Goal: Answer question/provide support: Share knowledge or assist other users

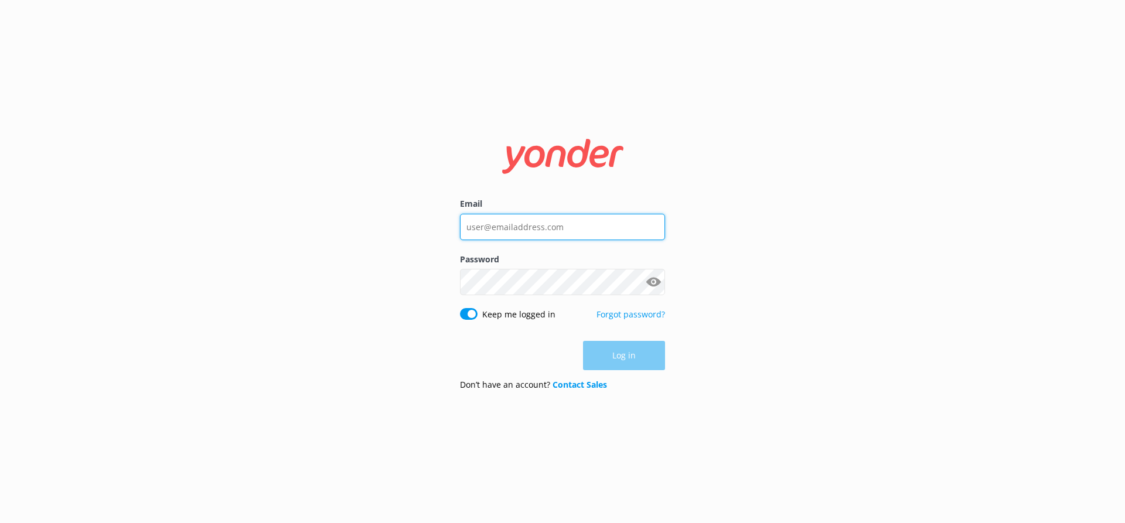
type input "[EMAIL_ADDRESS][DOMAIN_NAME]"
click at [618, 349] on div "Log in" at bounding box center [562, 355] width 205 height 29
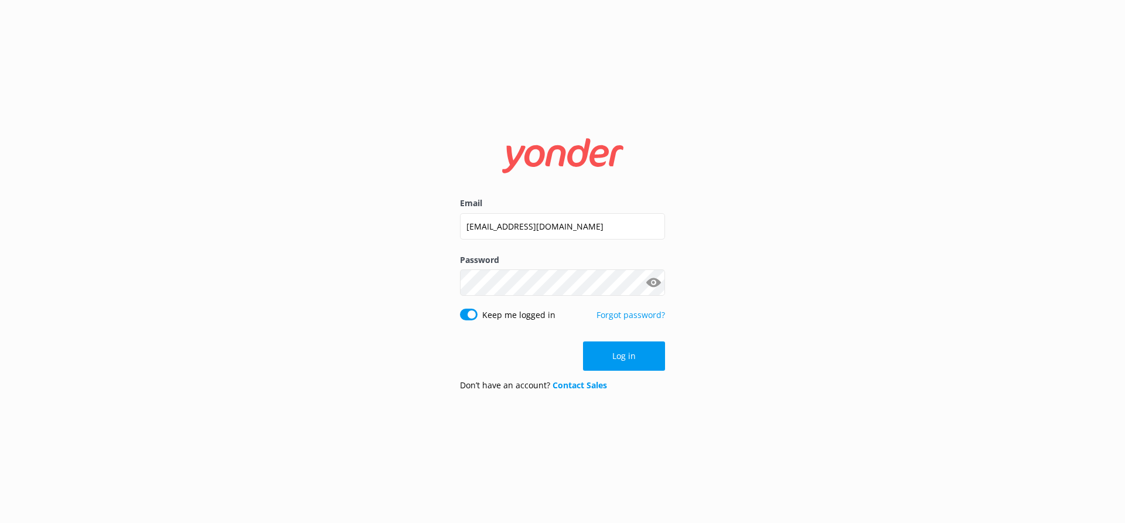
click at [618, 349] on button "Log in" at bounding box center [624, 356] width 82 height 29
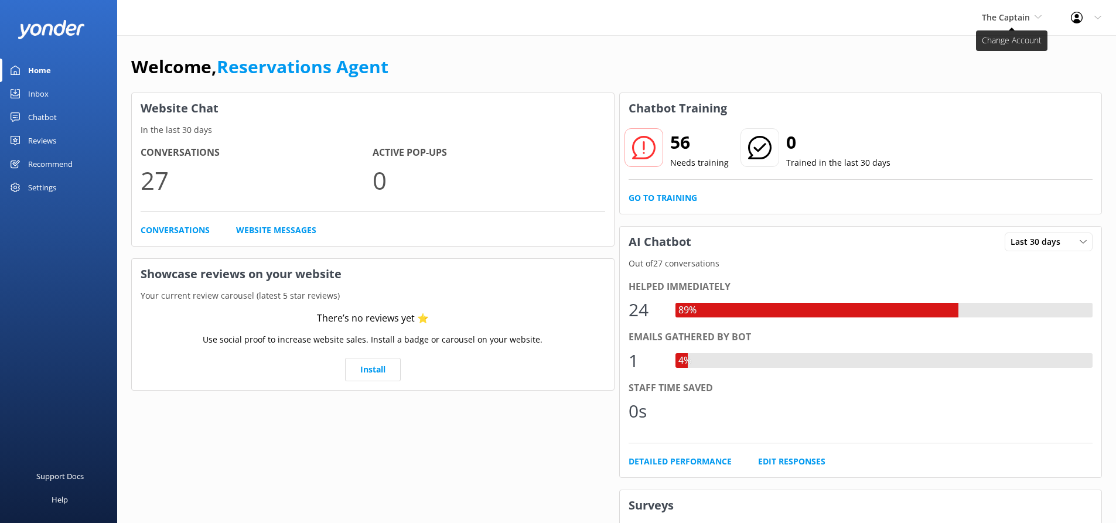
click at [1015, 16] on span "The Captain" at bounding box center [1006, 17] width 48 height 11
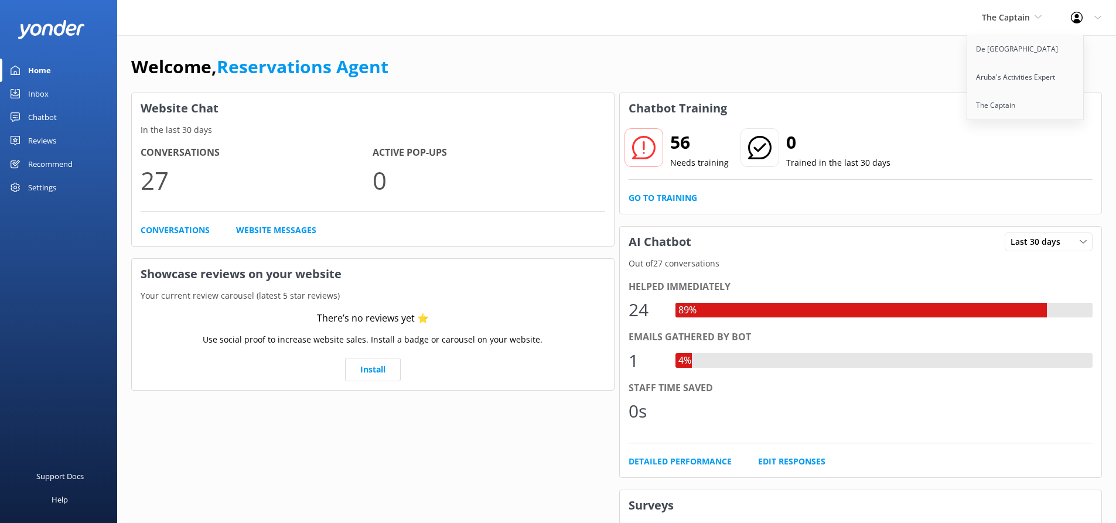
click at [54, 90] on link "Inbox" at bounding box center [58, 93] width 117 height 23
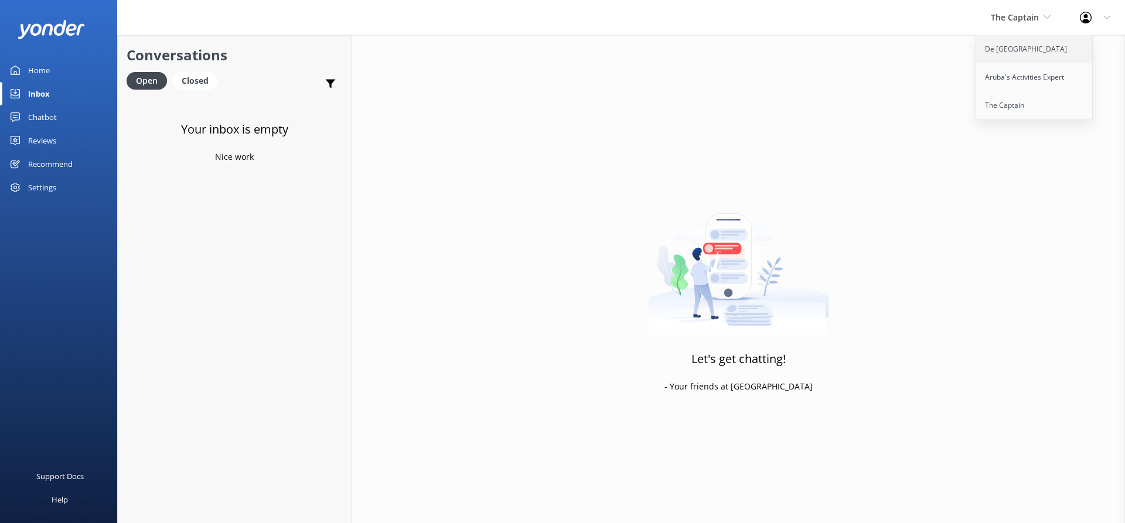
click at [1007, 44] on link "De [GEOGRAPHIC_DATA]" at bounding box center [1034, 49] width 117 height 28
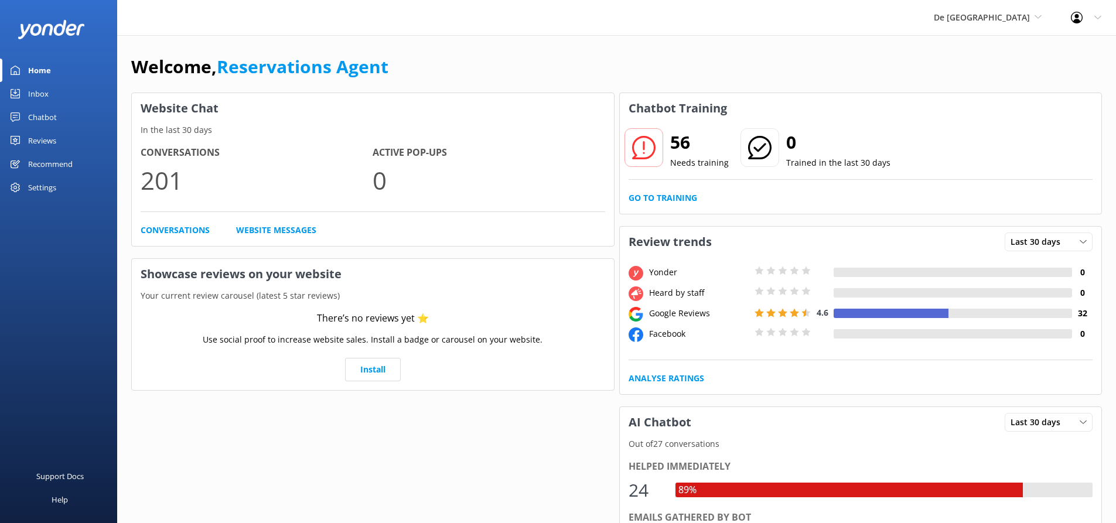
click at [42, 93] on div "Inbox" at bounding box center [38, 93] width 21 height 23
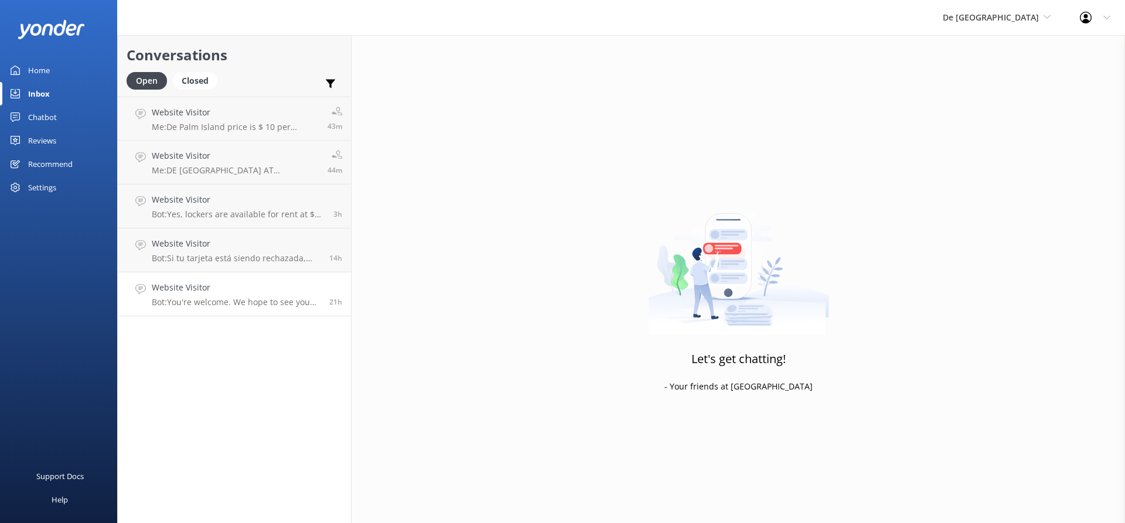
click at [271, 282] on h4 "Website Visitor" at bounding box center [236, 287] width 169 height 13
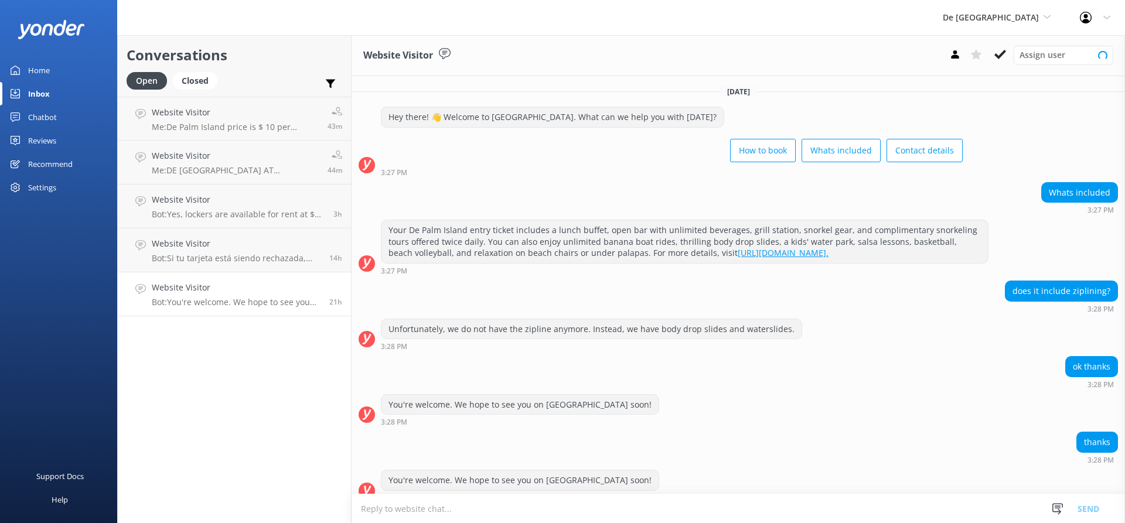
scroll to position [14, 0]
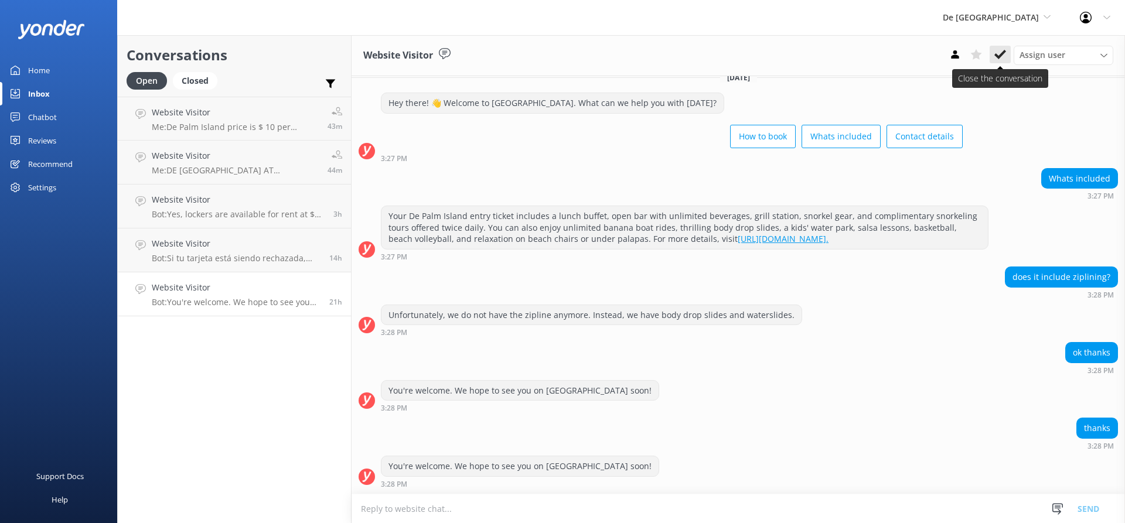
click at [1003, 50] on icon at bounding box center [1000, 55] width 12 height 12
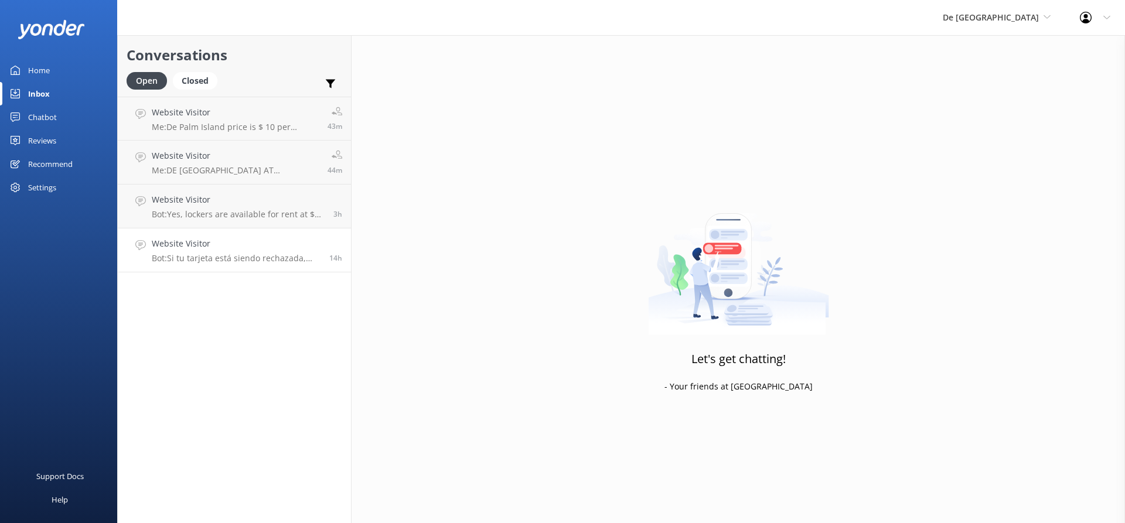
click at [250, 251] on div "Website Visitor Bot: Si tu tarjeta está siendo rechazada, verifica que todos lo…" at bounding box center [236, 250] width 169 height 26
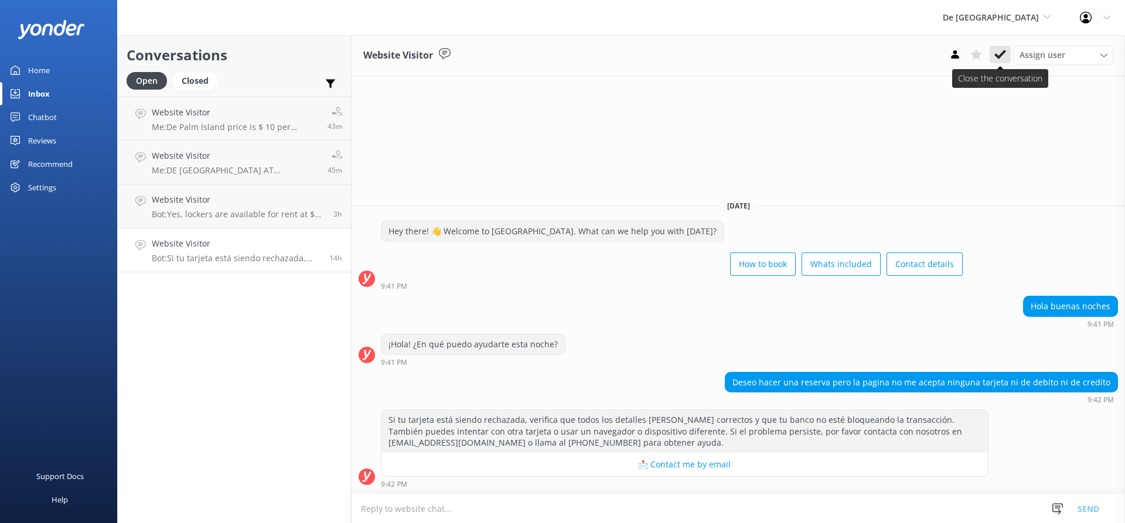
click at [1000, 55] on use at bounding box center [1000, 54] width 12 height 9
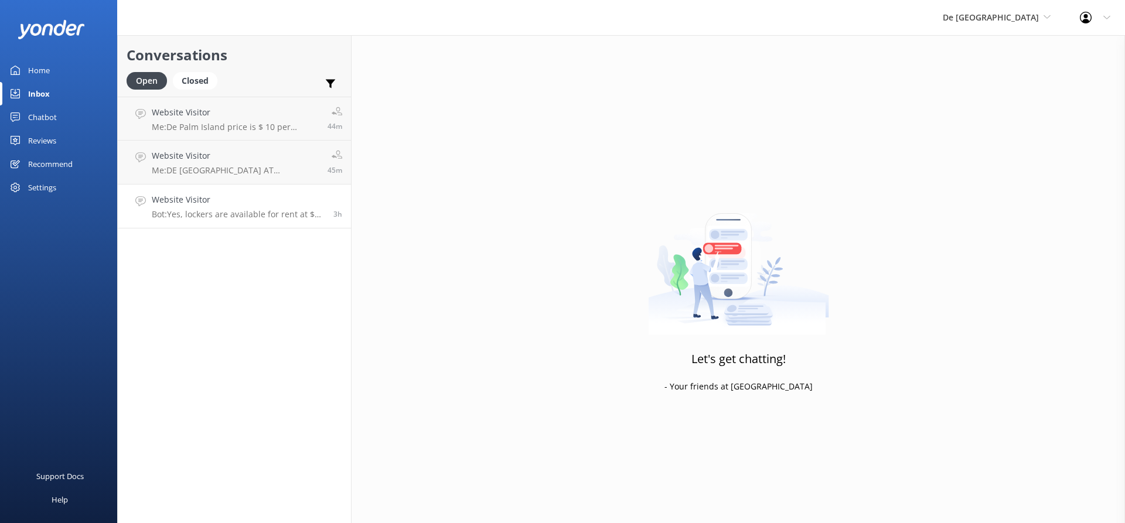
click at [238, 189] on link "Website Visitor Bot: Yes, lockers are available for rent at $15 USD ($10 deposi…" at bounding box center [234, 207] width 233 height 44
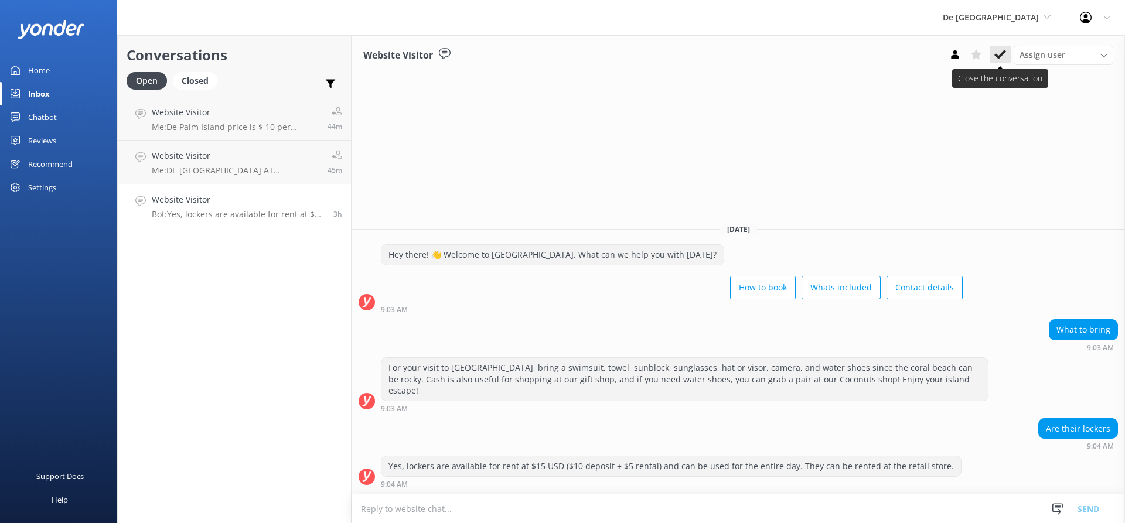
click at [1000, 52] on icon at bounding box center [1000, 55] width 12 height 12
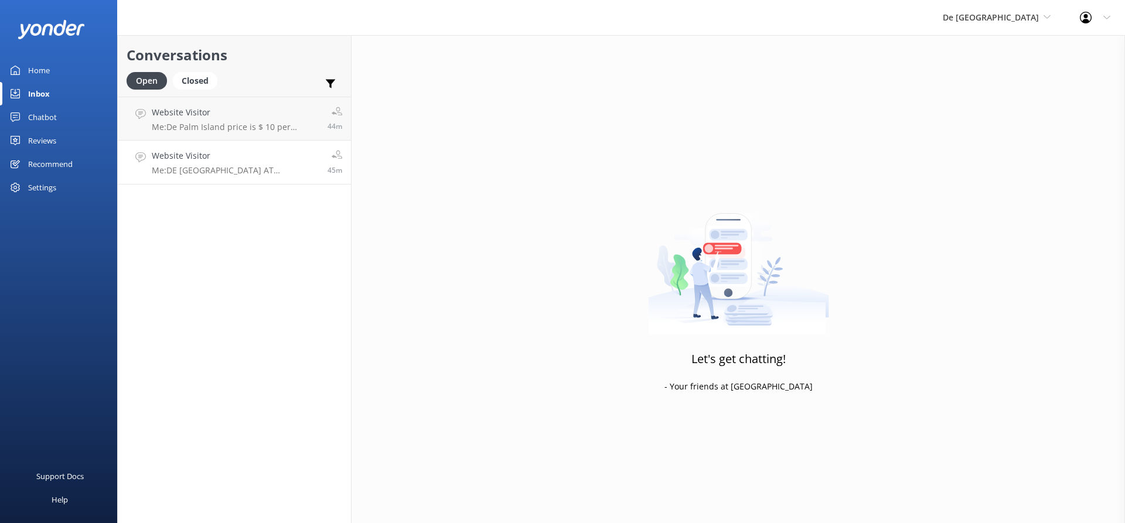
click at [262, 168] on p "Me: DE PALM ISLAND FERRY TERMINAL AT BALASHI" at bounding box center [235, 170] width 167 height 11
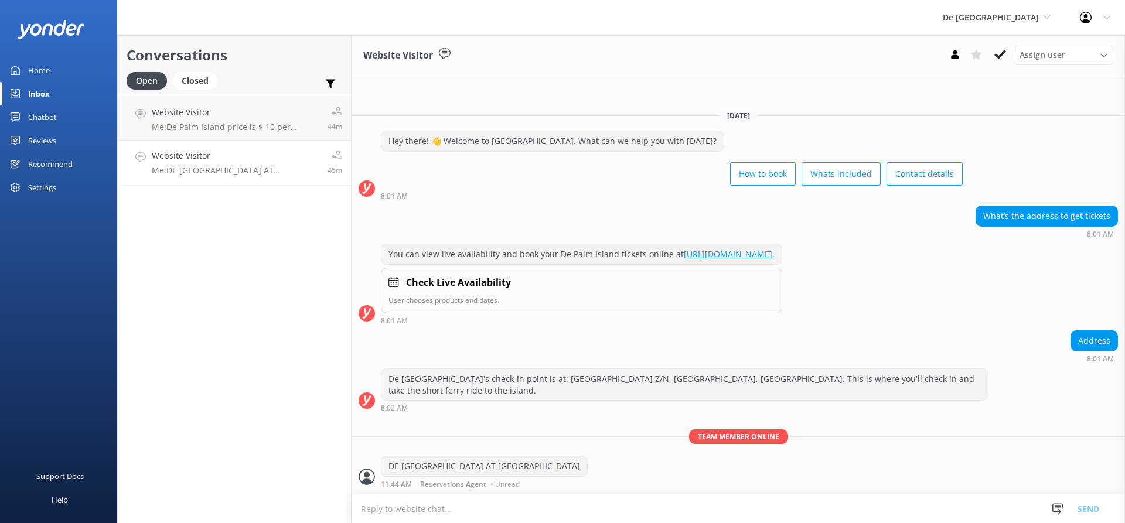
click at [1000, 56] on use at bounding box center [1000, 54] width 12 height 9
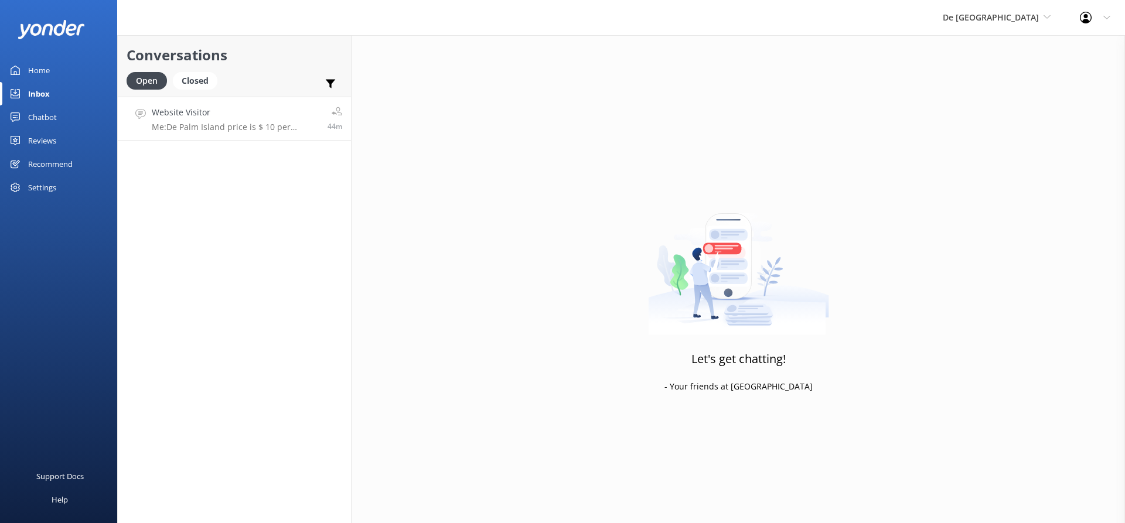
click at [245, 130] on p "Me: De Palm Island price is $ 10 per person" at bounding box center [235, 127] width 167 height 11
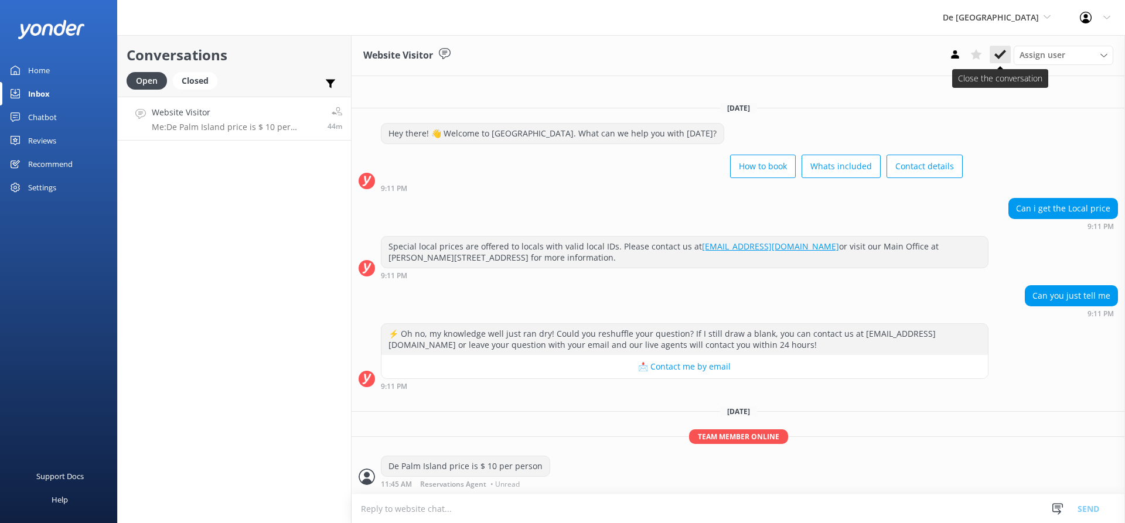
click at [1000, 51] on icon at bounding box center [1000, 55] width 12 height 12
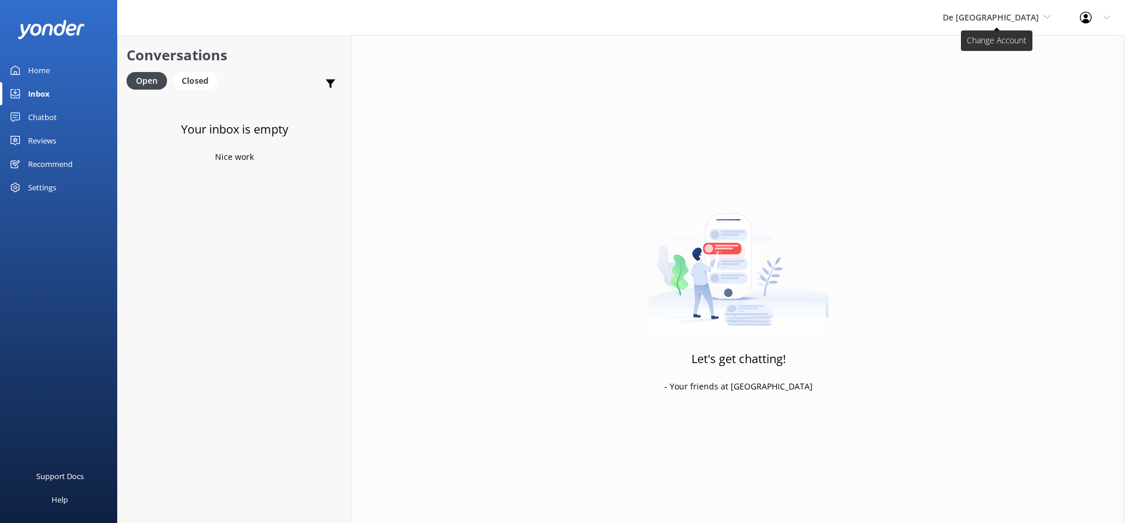
click at [998, 13] on span "De [GEOGRAPHIC_DATA]" at bounding box center [991, 17] width 96 height 11
click at [999, 80] on link "Aruba's Activities Expert" at bounding box center [986, 77] width 117 height 28
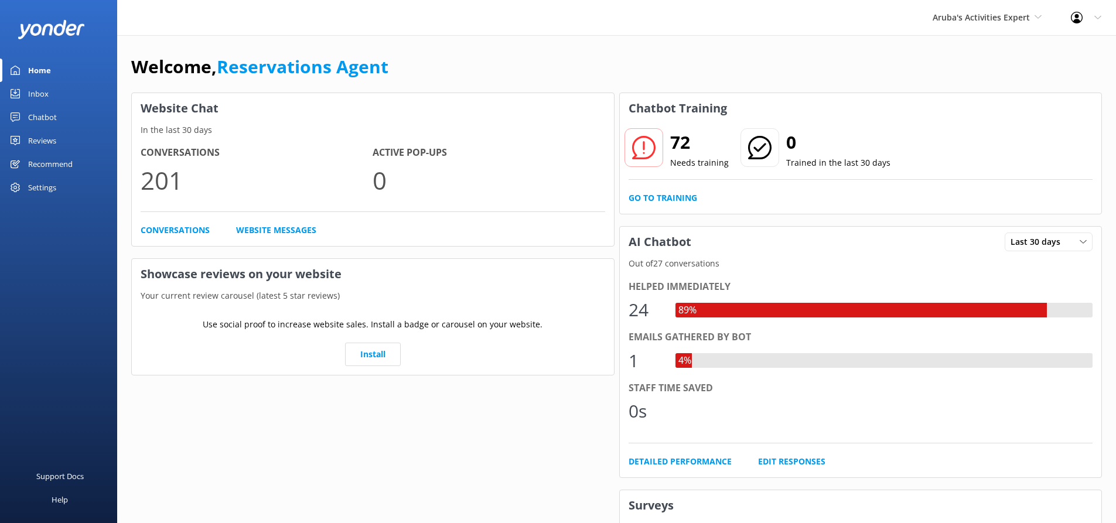
click at [34, 91] on div "Inbox" at bounding box center [38, 93] width 21 height 23
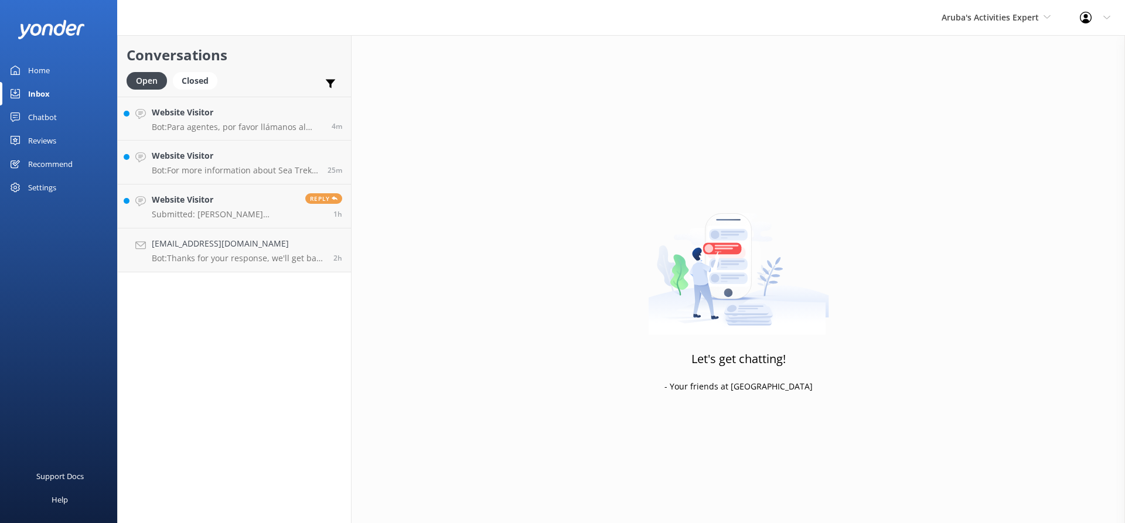
click at [480, 173] on div "Let's get chatting! - Your friends at Yonder" at bounding box center [737, 296] width 773 height 523
click at [180, 255] on p "Bot: Thanks for your response, we'll get back to you as soon as we can during o…" at bounding box center [238, 258] width 173 height 11
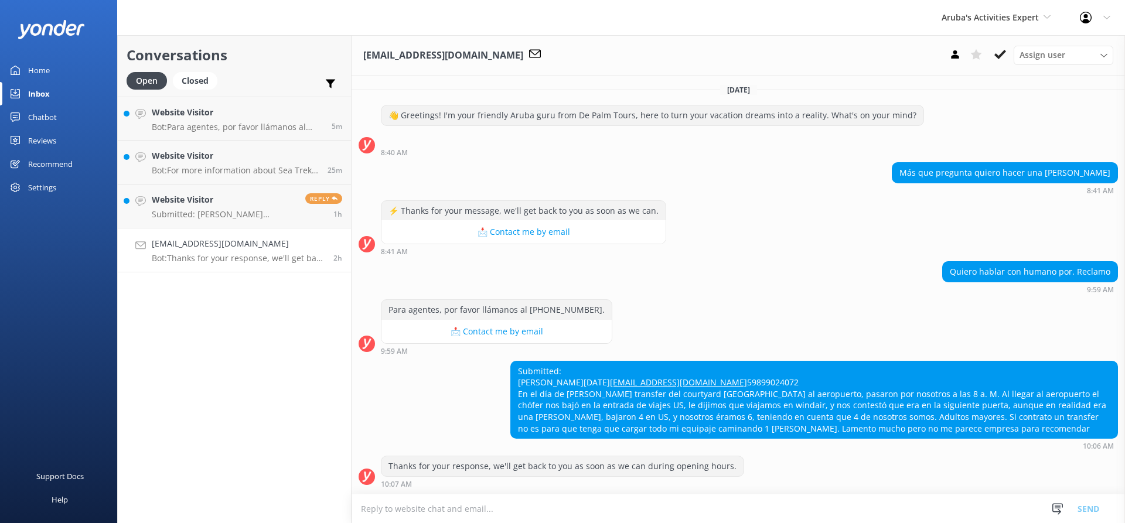
scroll to position [25, 0]
click at [241, 197] on h4 "Website Visitor" at bounding box center [224, 199] width 145 height 13
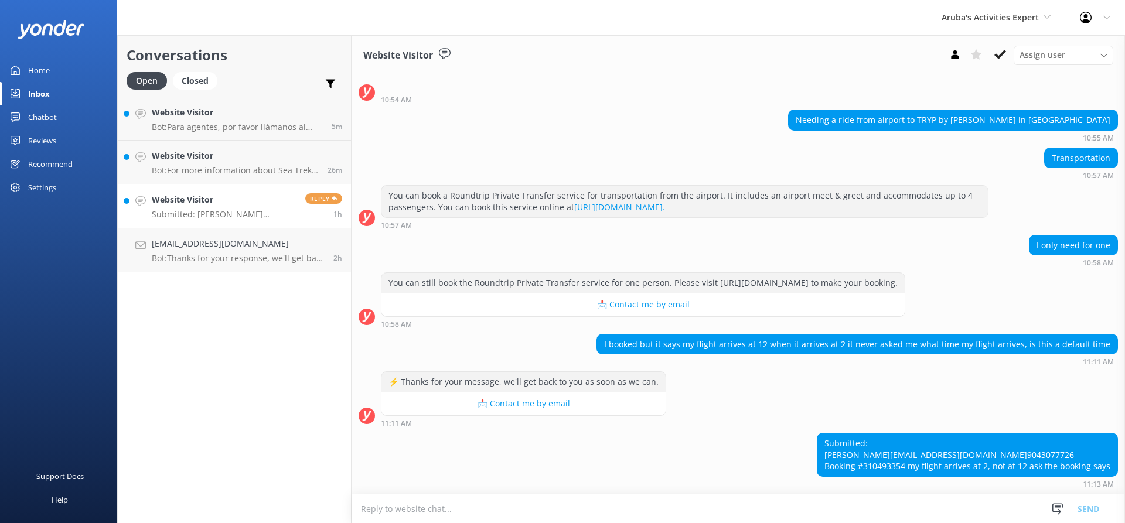
scroll to position [88, 0]
click at [231, 240] on h4 "simonada58@gmail.com" at bounding box center [238, 243] width 173 height 13
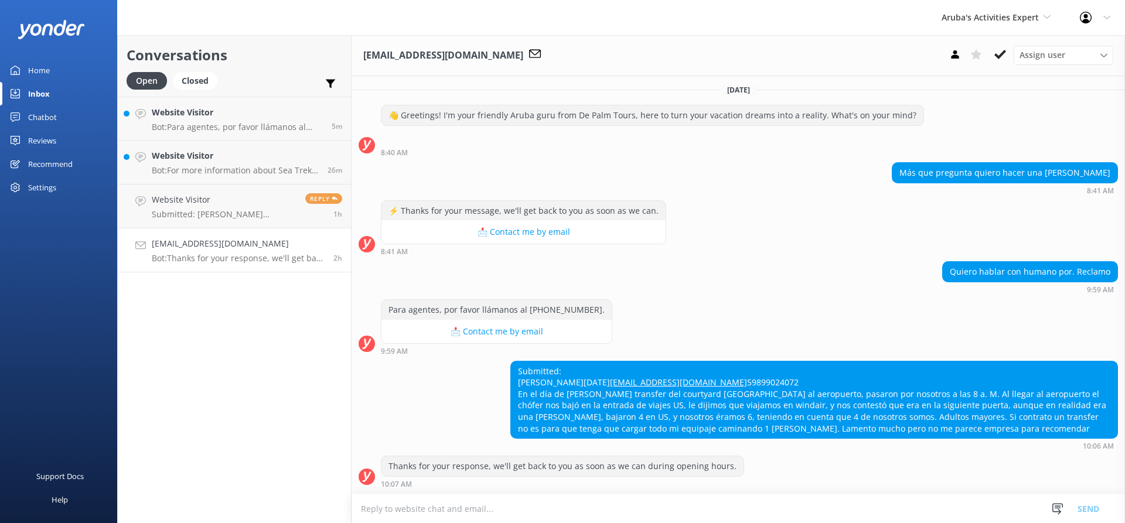
scroll to position [25, 0]
click at [1007, 53] on button at bounding box center [999, 55] width 21 height 18
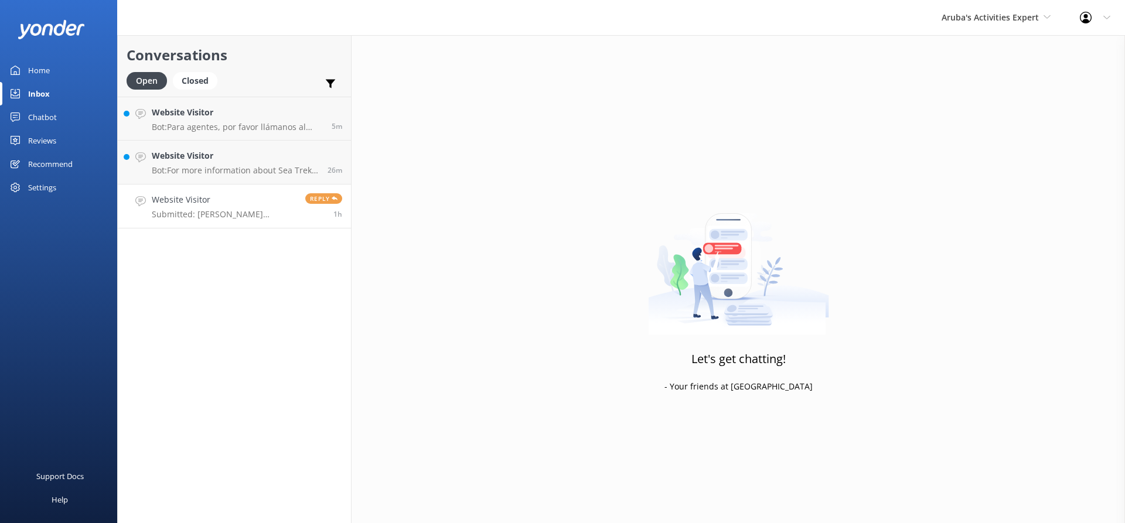
click at [232, 196] on h4 "Website Visitor" at bounding box center [224, 199] width 145 height 13
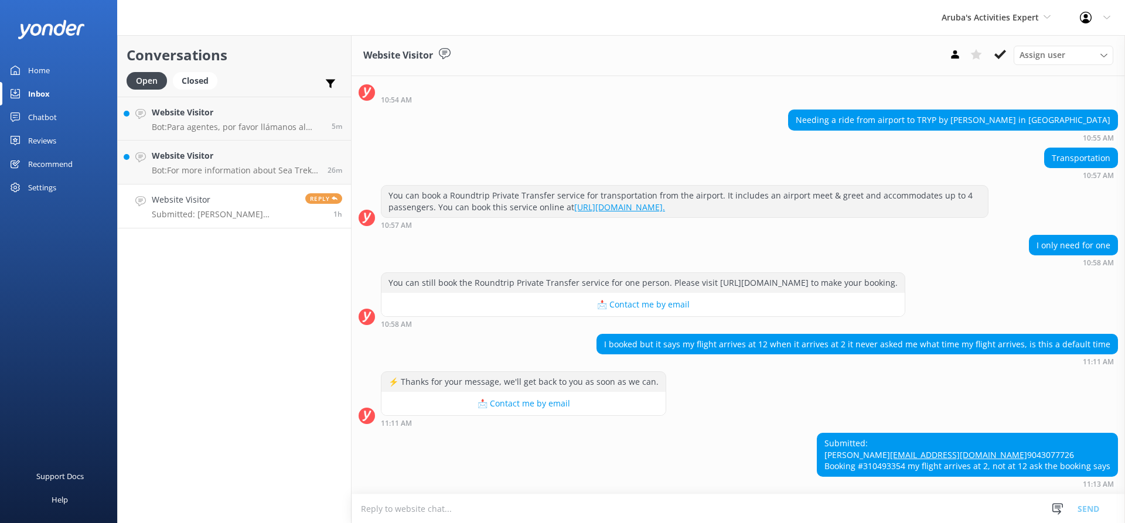
scroll to position [88, 0]
drag, startPoint x: 907, startPoint y: 471, endPoint x: 860, endPoint y: 470, distance: 46.9
click at [860, 470] on div "Submitted: Alexa Garay Alexagaray37@yahoo.com 9043077726 Booking #310493354 my …" at bounding box center [967, 454] width 300 height 43
copy div "310493354"
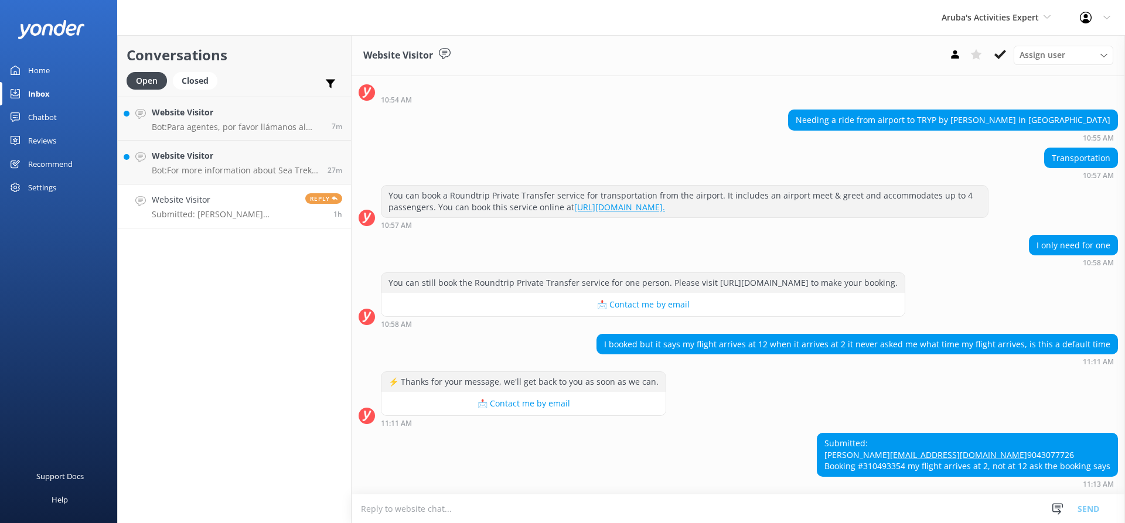
click at [455, 511] on textarea at bounding box center [737, 508] width 773 height 29
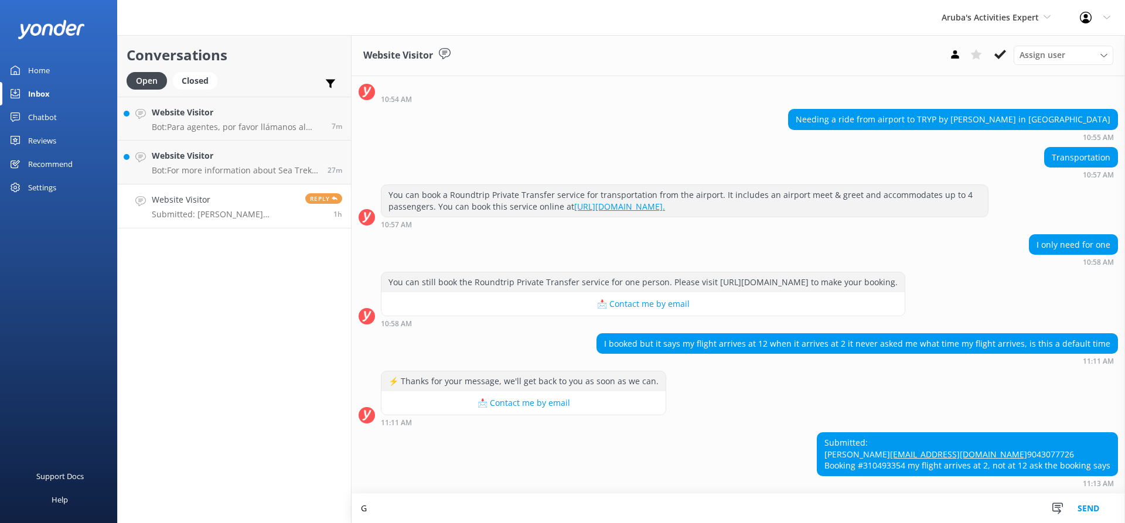
scroll to position [89, 0]
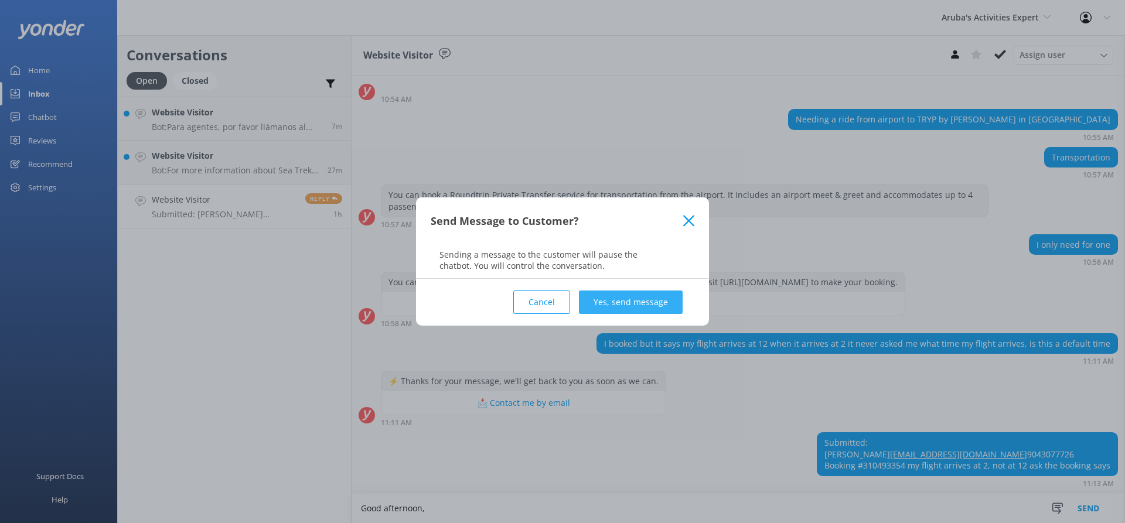
type textarea "Good afternoon,"
click at [622, 309] on button "Yes, send message" at bounding box center [631, 302] width 104 height 23
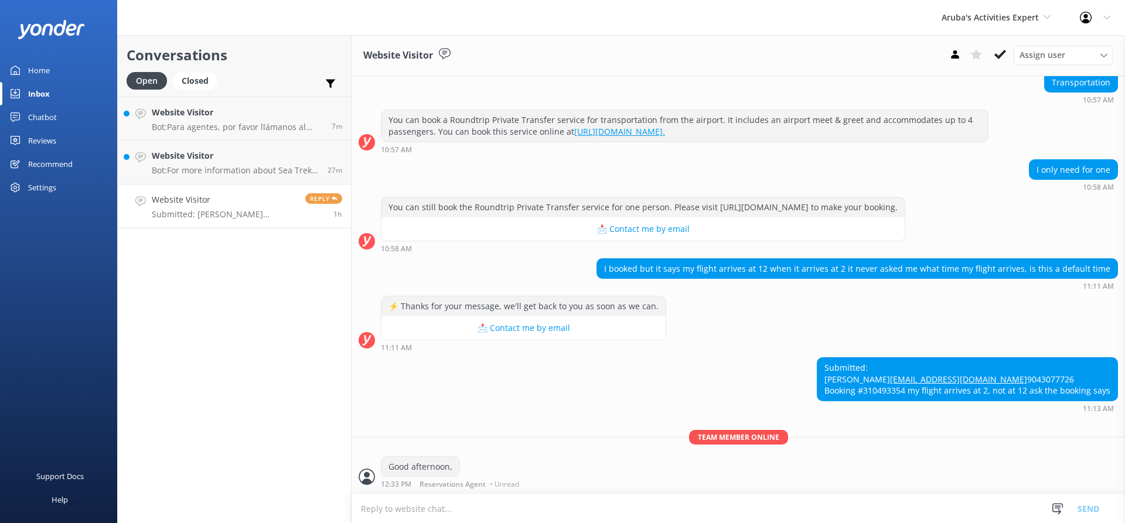
scroll to position [165, 0]
click at [439, 509] on textarea at bounding box center [737, 508] width 773 height 29
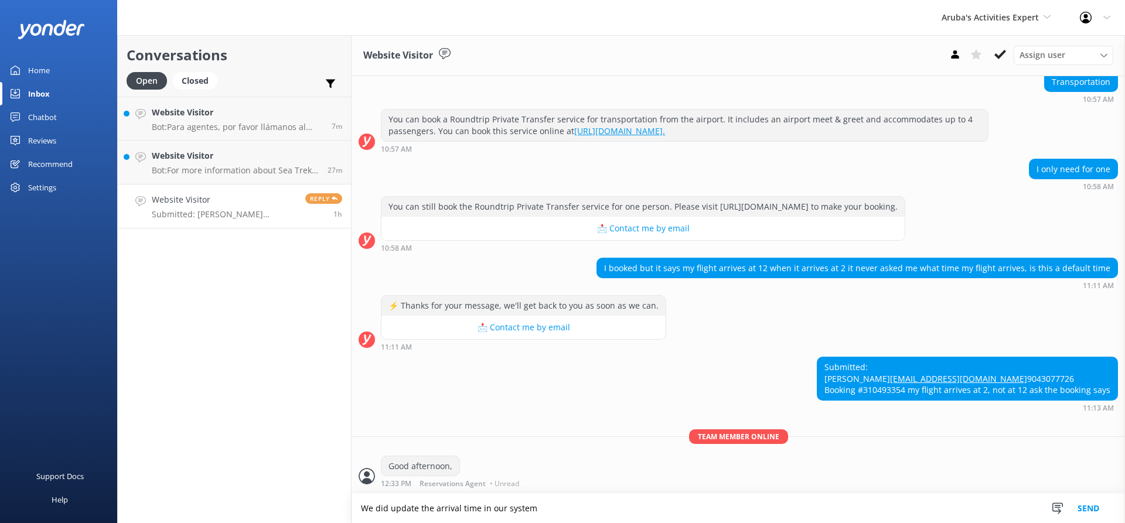
type textarea "We did update the arrival time in our system"
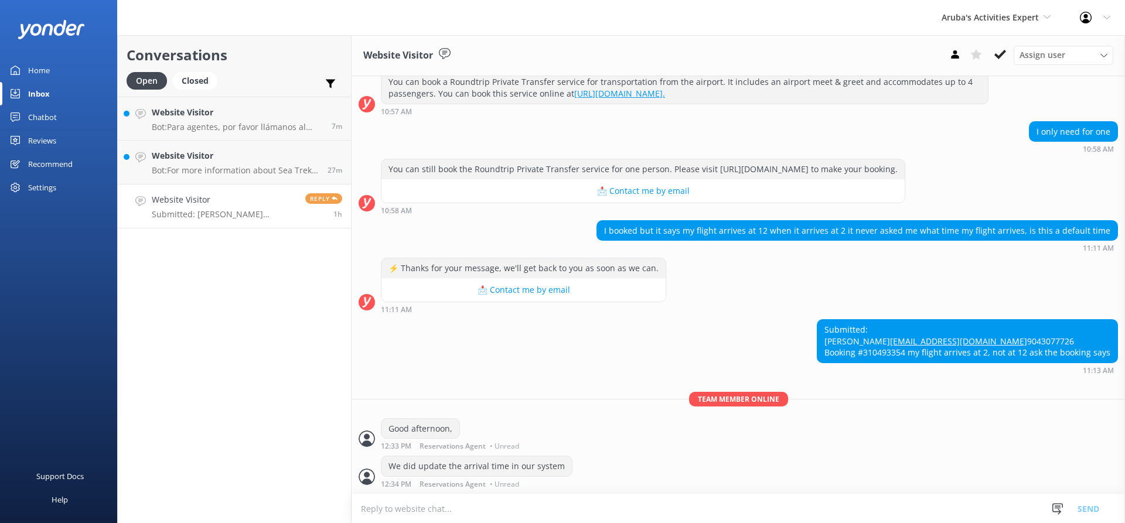
scroll to position [203, 0]
paste textarea "Thank you for booking your transfer with De Palm Tours. Once you clear custom, …"
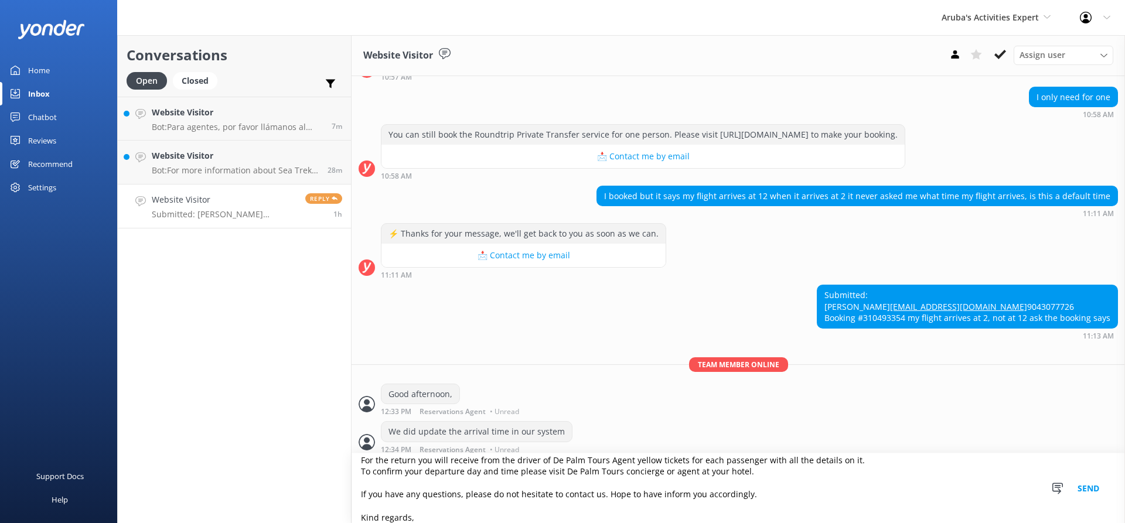
scroll to position [244, 0]
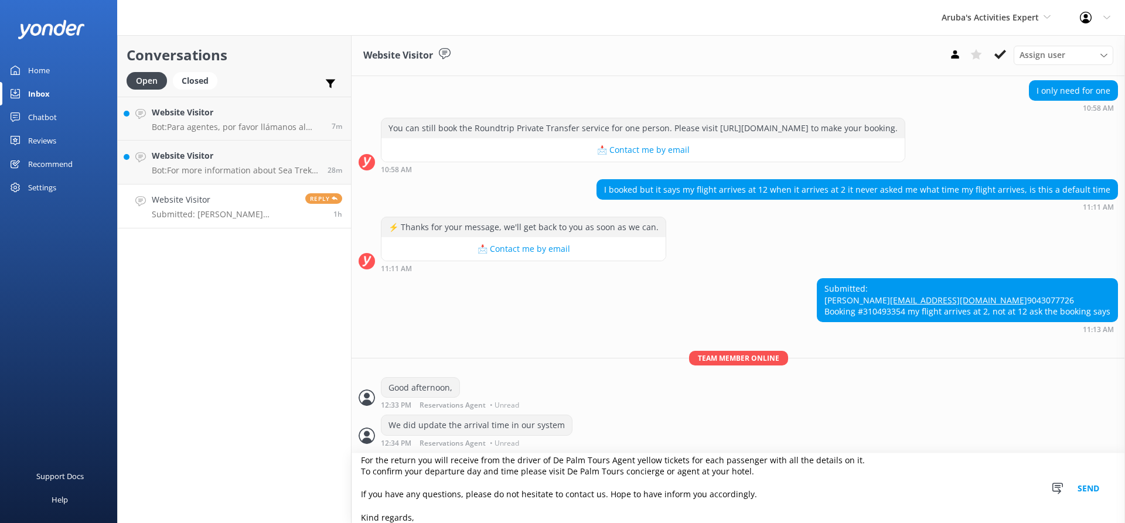
type textarea "Thank you for booking your transfer with De Palm Tours. Once you clear custom, …"
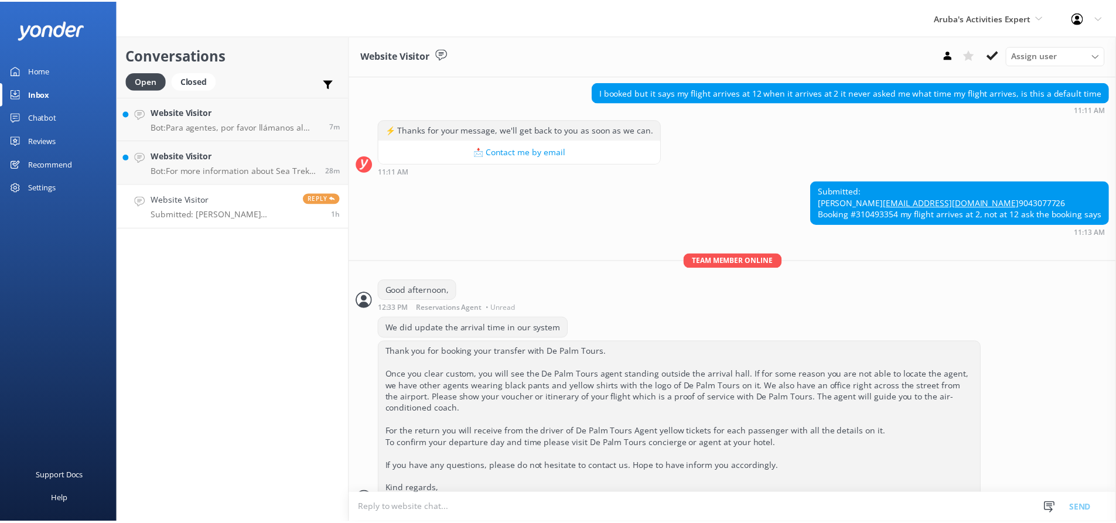
scroll to position [364, 0]
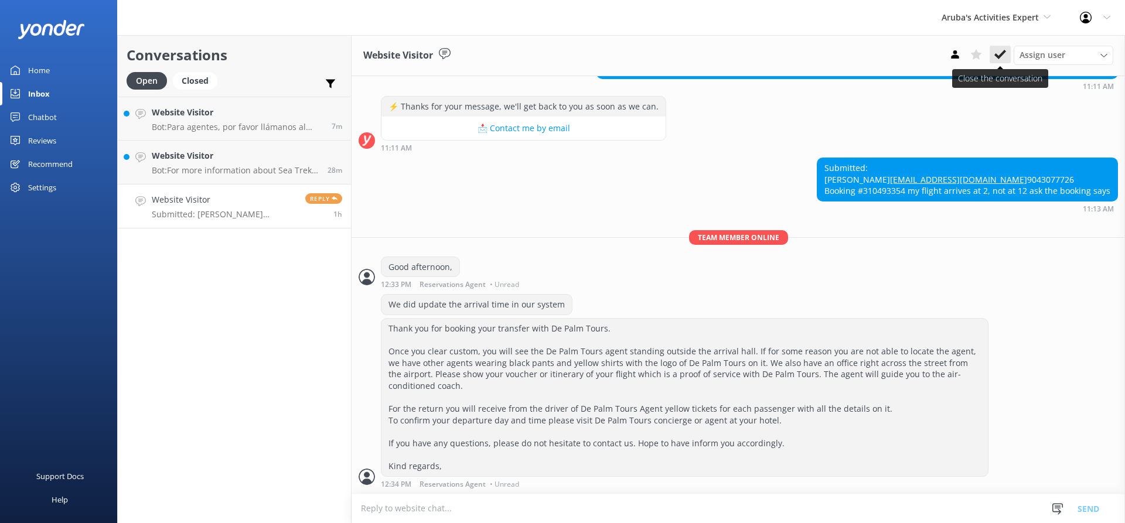
click at [995, 54] on use at bounding box center [1000, 54] width 12 height 9
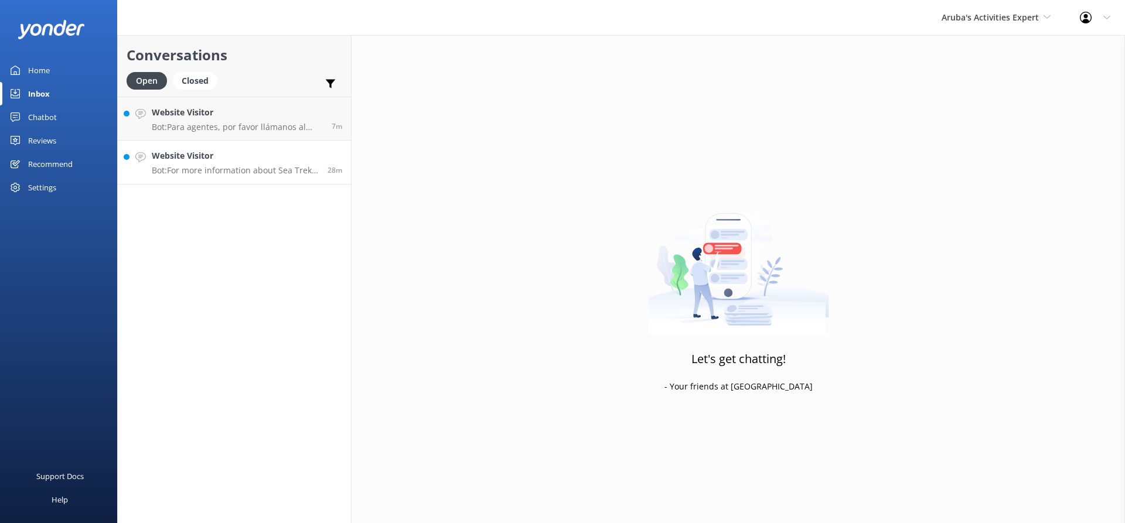
click at [197, 167] on p "Bot: For more information about Sea Trek, please visit: https://depalmisland.co…" at bounding box center [235, 170] width 167 height 11
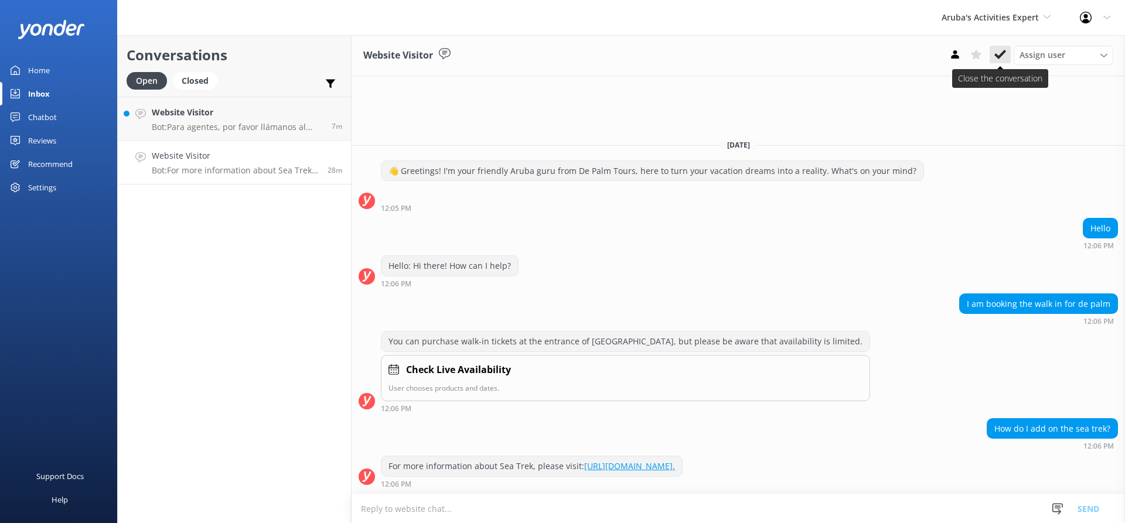
click at [999, 48] on button at bounding box center [999, 55] width 21 height 18
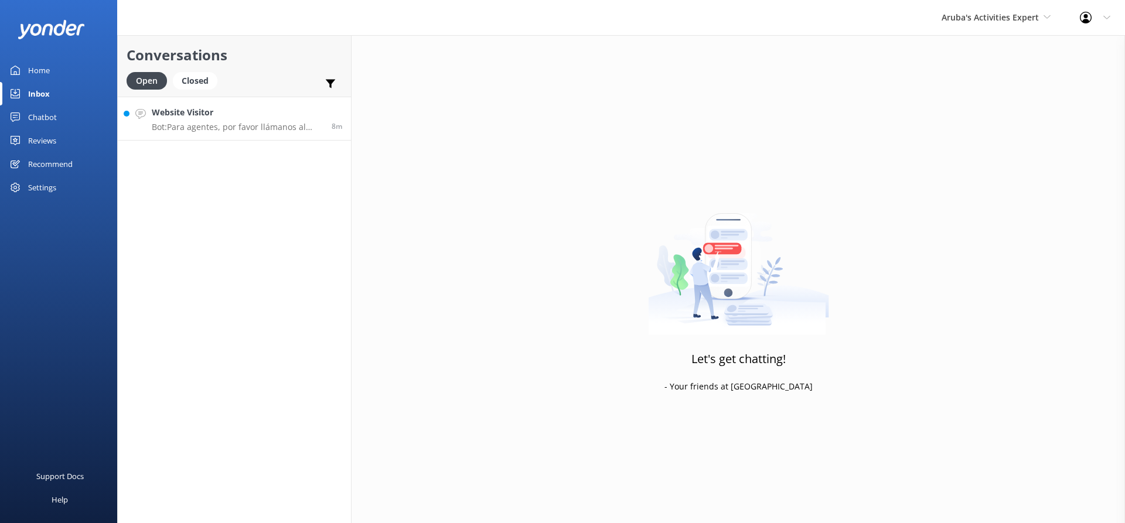
click at [221, 118] on h4 "Website Visitor" at bounding box center [237, 112] width 171 height 13
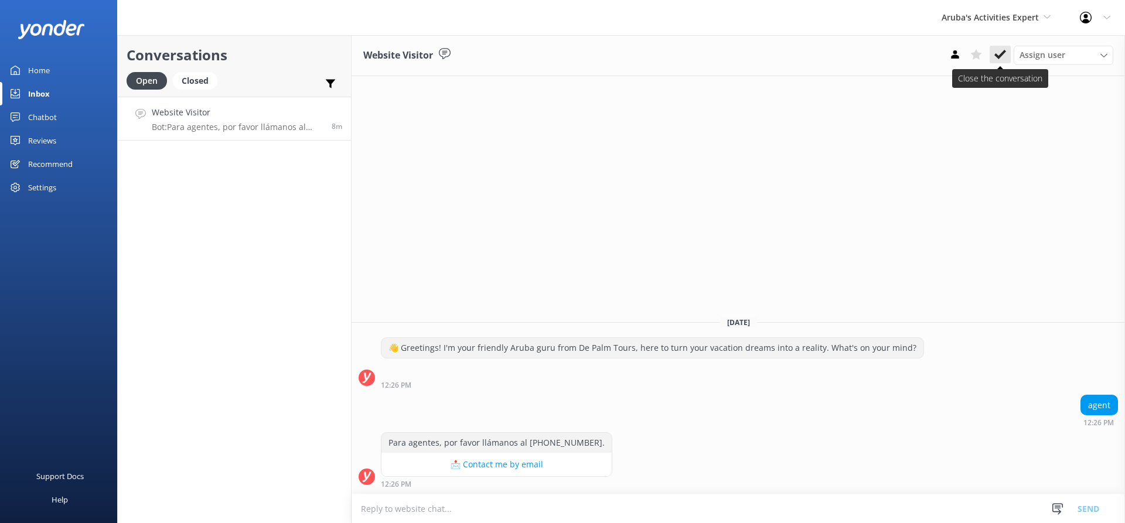
click at [1003, 54] on use at bounding box center [1000, 54] width 12 height 9
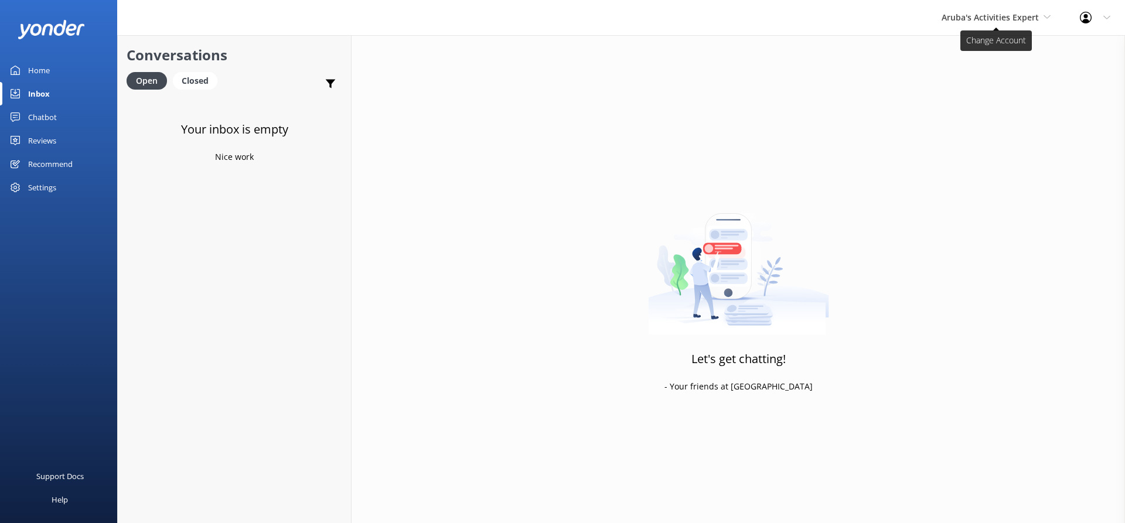
click at [983, 17] on span "Aruba's Activities Expert" at bounding box center [989, 17] width 97 height 11
click at [974, 52] on link "De [GEOGRAPHIC_DATA]" at bounding box center [985, 49] width 117 height 28
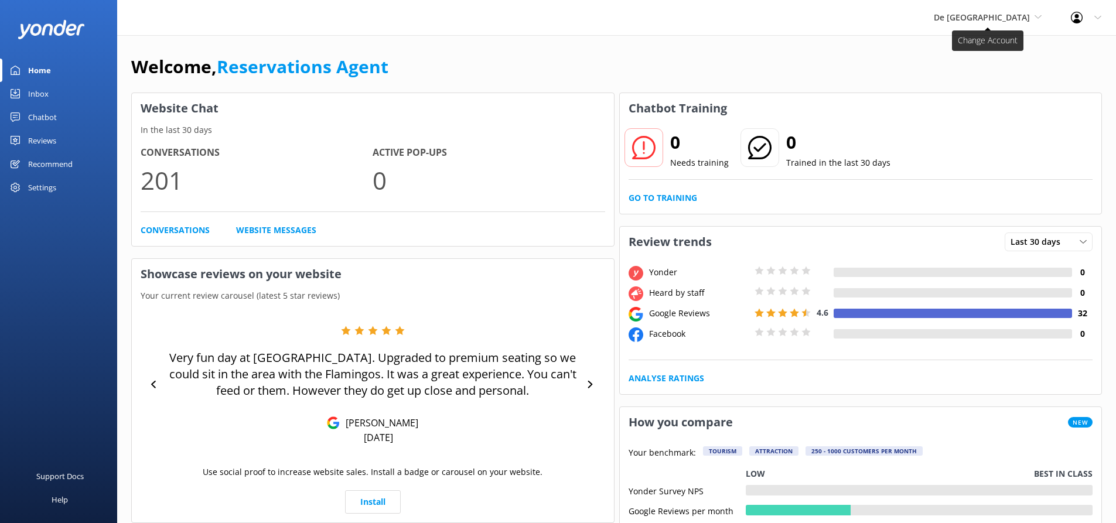
click at [995, 14] on span "De [GEOGRAPHIC_DATA]" at bounding box center [982, 17] width 96 height 11
click at [50, 93] on link "Inbox" at bounding box center [58, 93] width 117 height 23
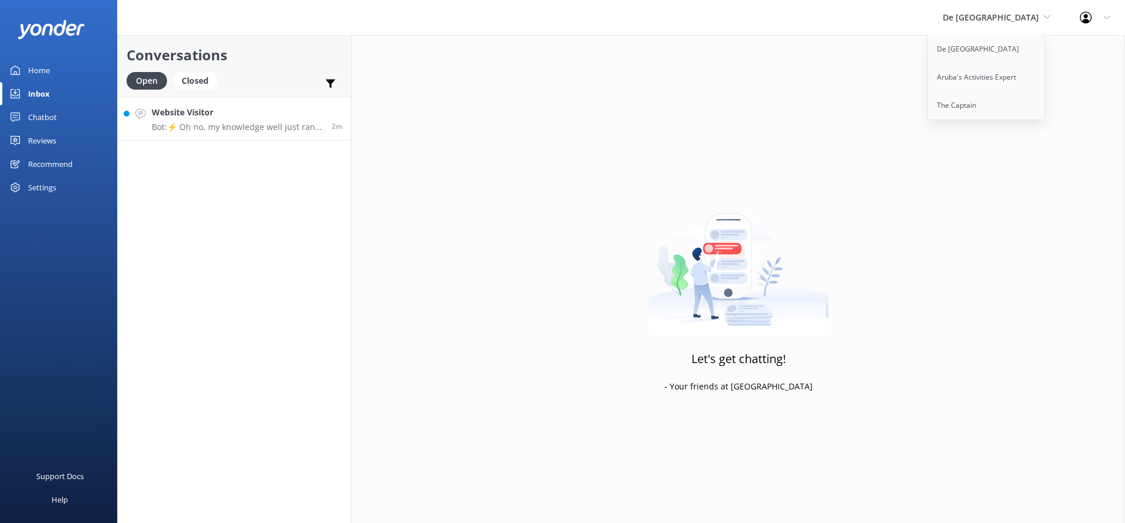
click at [262, 116] on h4 "Website Visitor" at bounding box center [237, 112] width 171 height 13
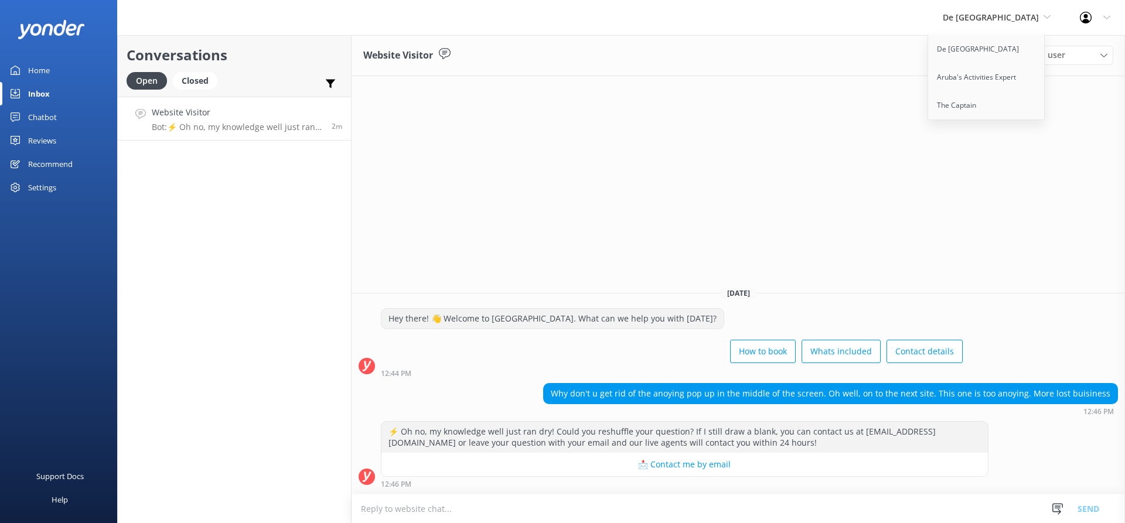
click at [959, 147] on div "Website Visitor Assign user Merienys [PERSON_NAME] [PERSON_NAME] [PERSON_NAME] …" at bounding box center [737, 279] width 773 height 488
click at [904, 155] on div "Website Visitor Assign user Merienys [PERSON_NAME] [PERSON_NAME] [PERSON_NAME] …" at bounding box center [737, 279] width 773 height 488
click at [993, 174] on div "Website Visitor Assign user Merienys [PERSON_NAME] [PERSON_NAME] [PERSON_NAME] …" at bounding box center [737, 279] width 773 height 488
drag, startPoint x: 917, startPoint y: 157, endPoint x: 920, endPoint y: 149, distance: 8.5
click at [917, 151] on div "Website Visitor Assign user Merienys [PERSON_NAME] [PERSON_NAME] [PERSON_NAME] …" at bounding box center [737, 279] width 773 height 488
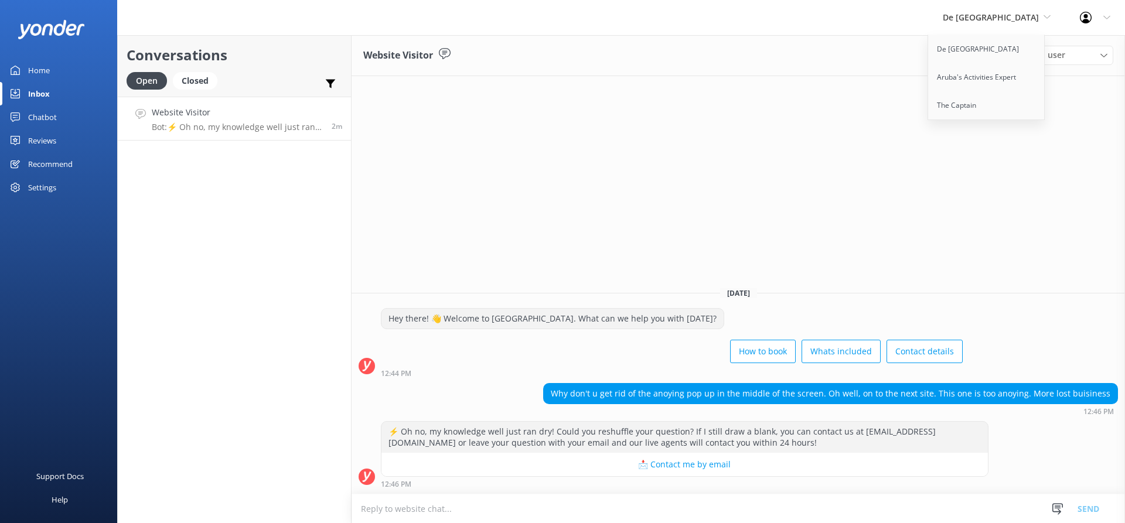
click at [230, 121] on div "Website Visitor Bot: ⚡ Oh no, my knowledge well just ran dry! Could you reshuff…" at bounding box center [237, 118] width 171 height 25
click at [1016, 47] on link "De [GEOGRAPHIC_DATA]" at bounding box center [986, 49] width 117 height 28
